Goal: Task Accomplishment & Management: Complete application form

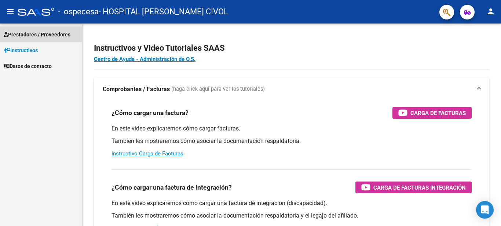
click at [41, 36] on span "Prestadores / Proveedores" at bounding box center [37, 34] width 67 height 8
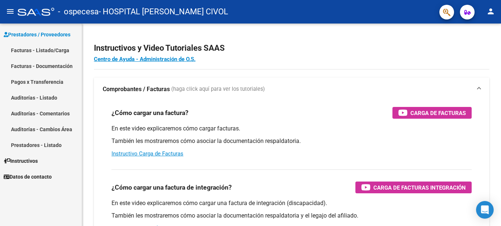
click at [41, 48] on link "Facturas - Listado/Carga" at bounding box center [41, 50] width 82 height 16
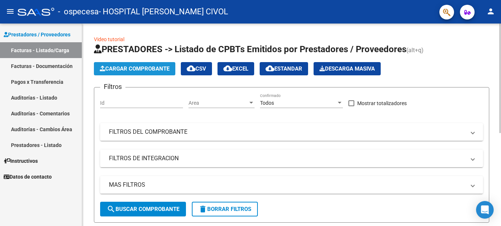
click at [152, 67] on span "Cargar Comprobante" at bounding box center [135, 68] width 70 height 7
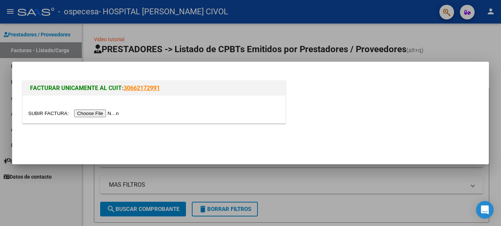
click at [41, 114] on input "file" at bounding box center [74, 113] width 93 height 8
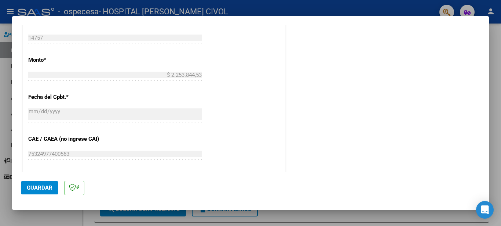
scroll to position [277, 0]
click at [45, 189] on span "Guardar" at bounding box center [40, 187] width 26 height 7
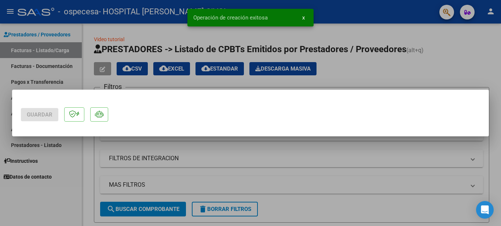
scroll to position [0, 0]
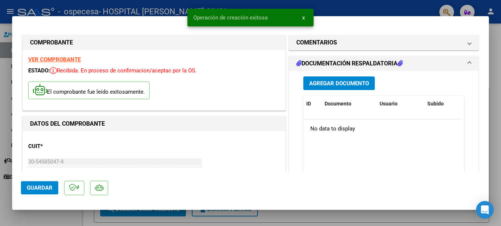
click at [340, 88] on button "Agregar Documento" at bounding box center [339, 83] width 72 height 14
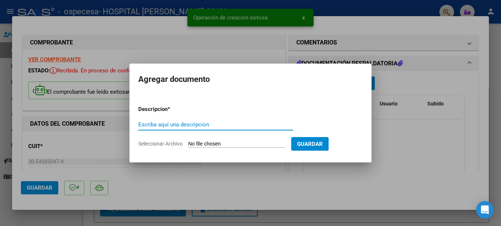
click at [214, 125] on input "Escriba aquí una descripcion" at bounding box center [215, 124] width 155 height 7
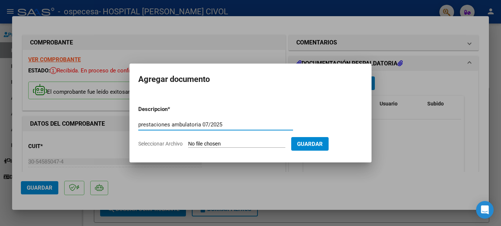
type input "prestaciones ambulatoria 07/2025"
click at [211, 142] on input "Seleccionar Archivo" at bounding box center [236, 143] width 97 height 7
type input "C:\fakepath\documentacion respaldatoria.zip"
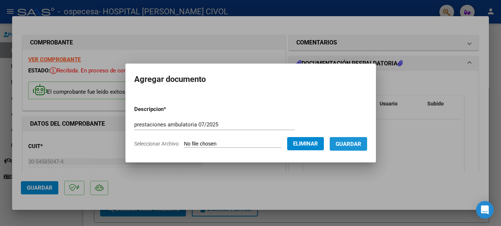
click at [351, 143] on span "Guardar" at bounding box center [349, 143] width 26 height 7
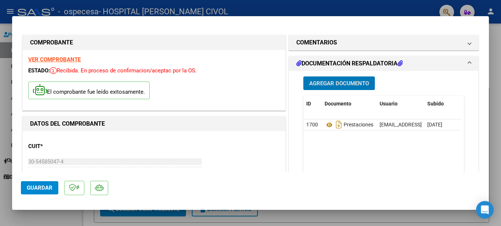
click at [36, 188] on span "Guardar" at bounding box center [40, 187] width 26 height 7
click at [354, 8] on div at bounding box center [250, 113] width 501 height 226
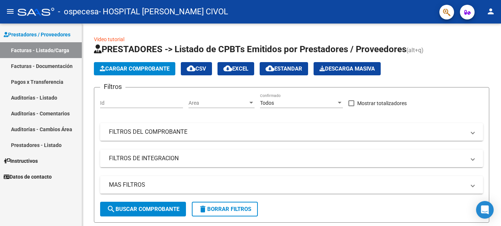
click at [487, 11] on mat-icon "person" at bounding box center [490, 11] width 9 height 9
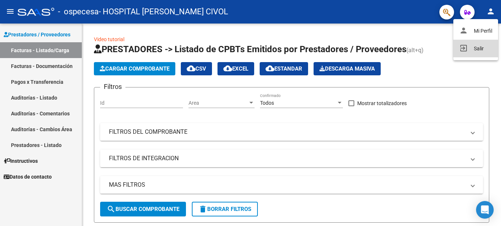
click at [473, 49] on button "exit_to_app Salir" at bounding box center [475, 49] width 45 height 18
